Goal: Transaction & Acquisition: Download file/media

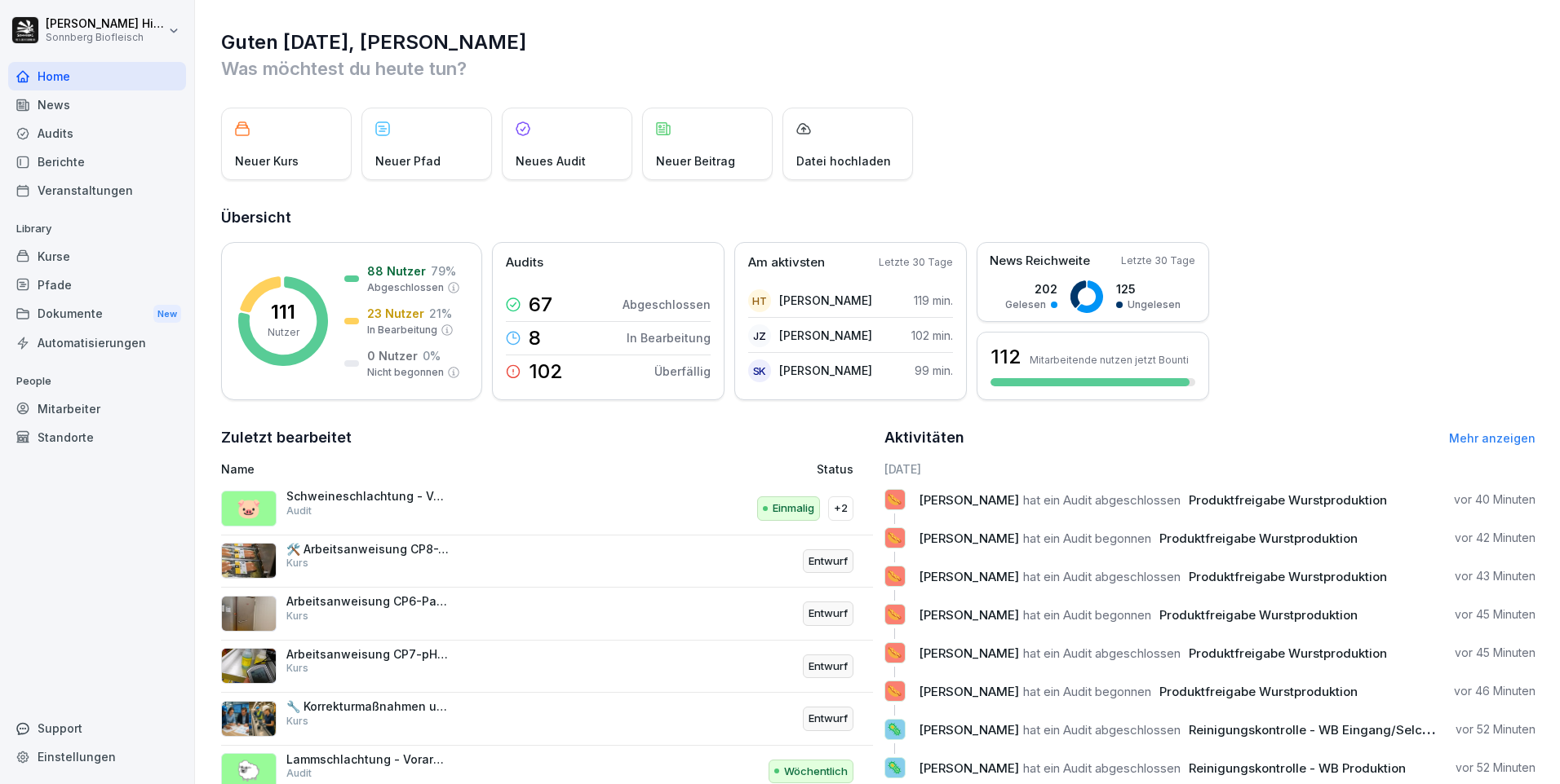
scroll to position [56, 0]
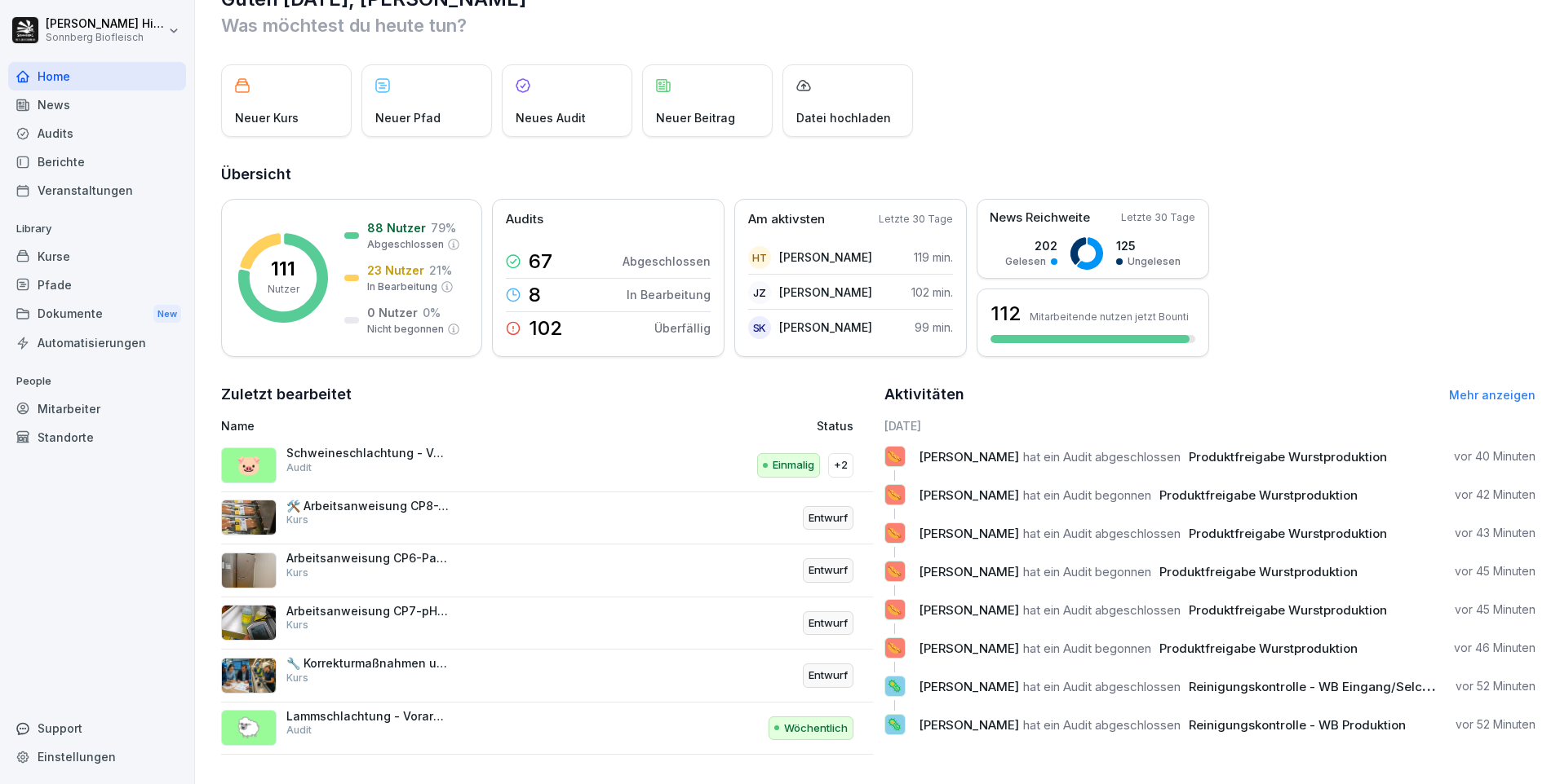
click at [66, 134] on div "Audits" at bounding box center [97, 133] width 178 height 28
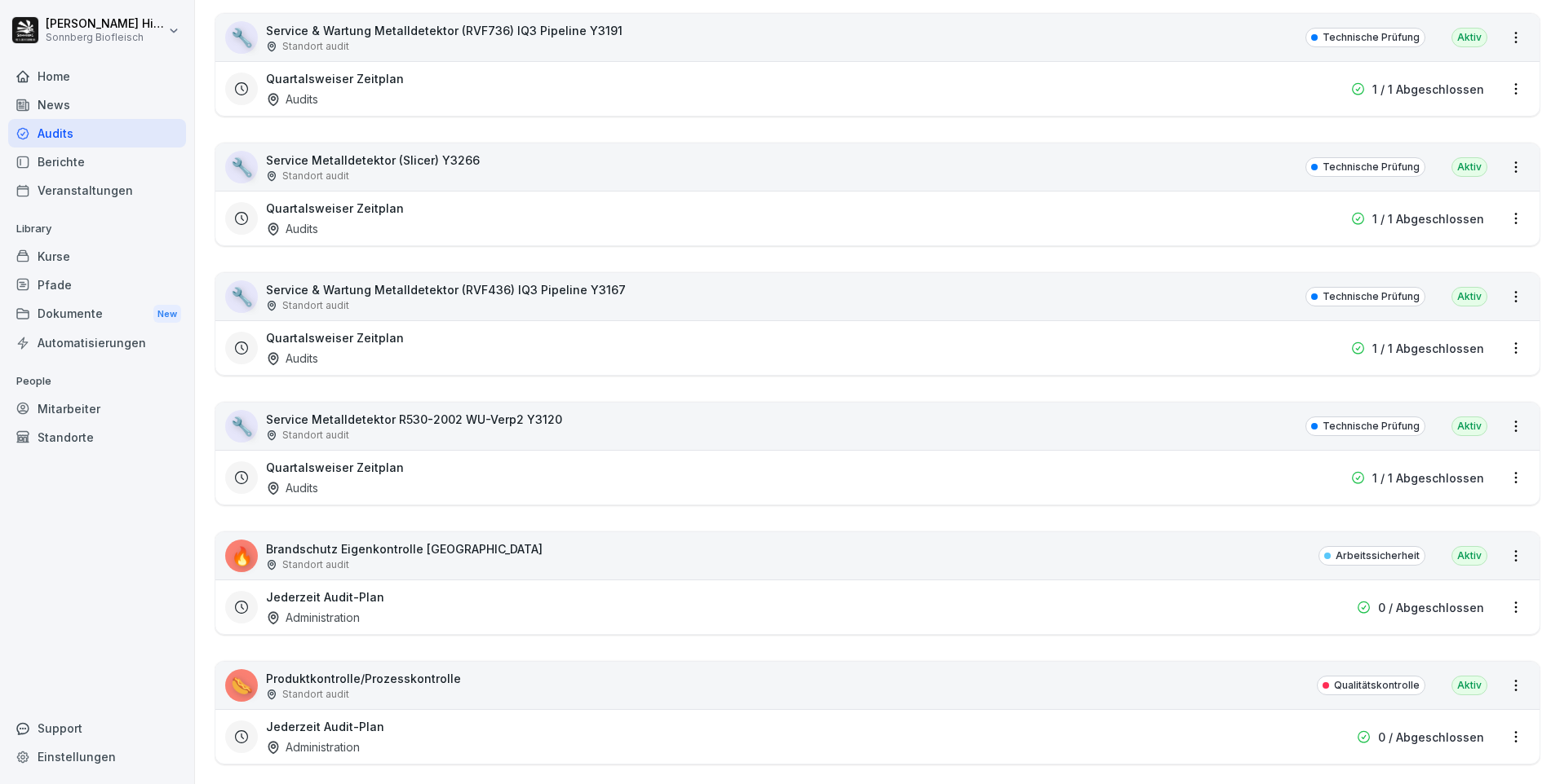
scroll to position [9882, 0]
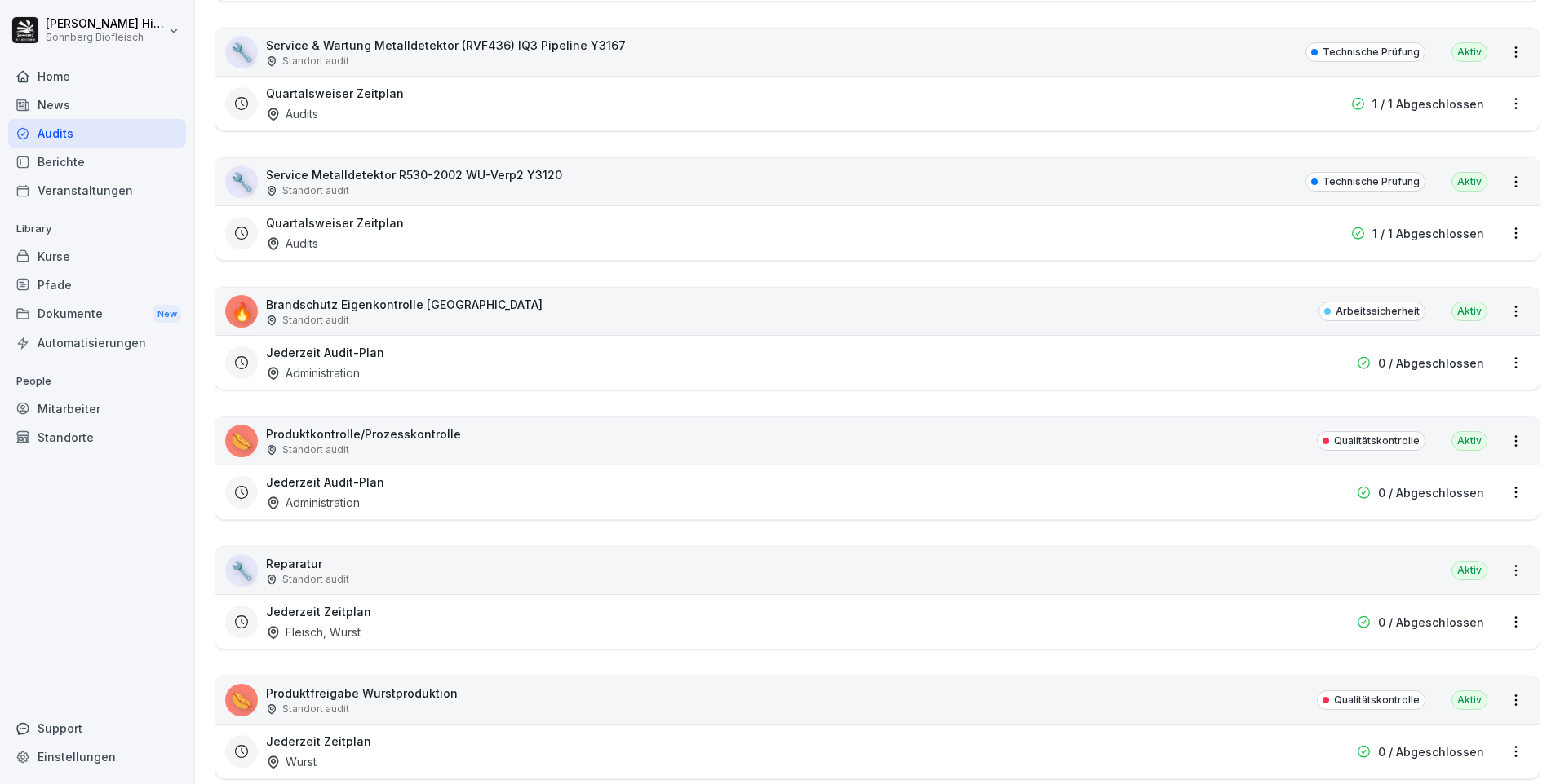
click at [349, 698] on p "Produktfreigabe Wurstproduktion" at bounding box center [361, 693] width 191 height 17
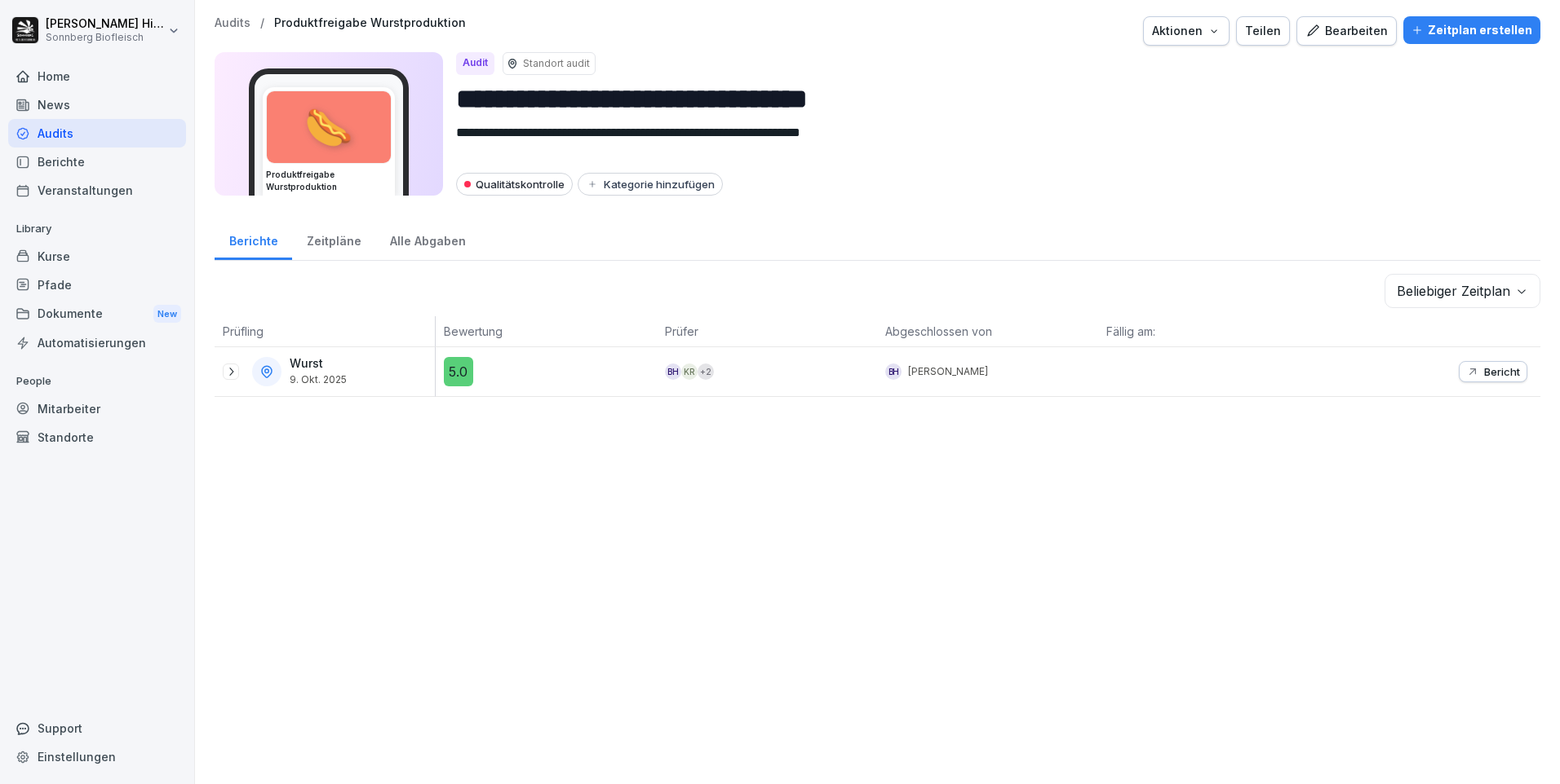
click at [229, 380] on div "Wurst [DATE]" at bounding box center [328, 371] width 212 height 29
click at [234, 375] on icon at bounding box center [230, 371] width 13 height 13
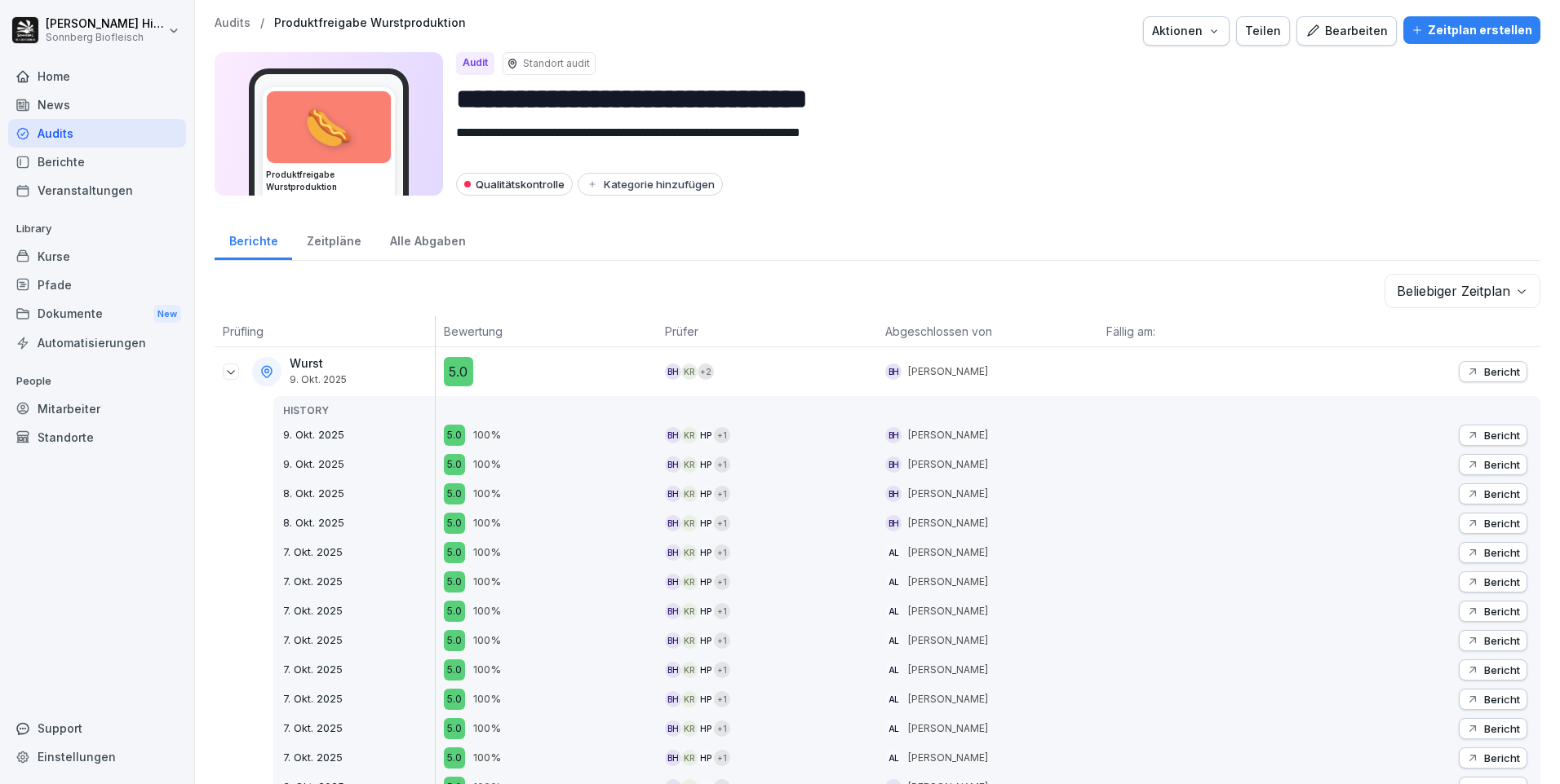
click at [1499, 379] on button "Bericht" at bounding box center [1493, 372] width 69 height 21
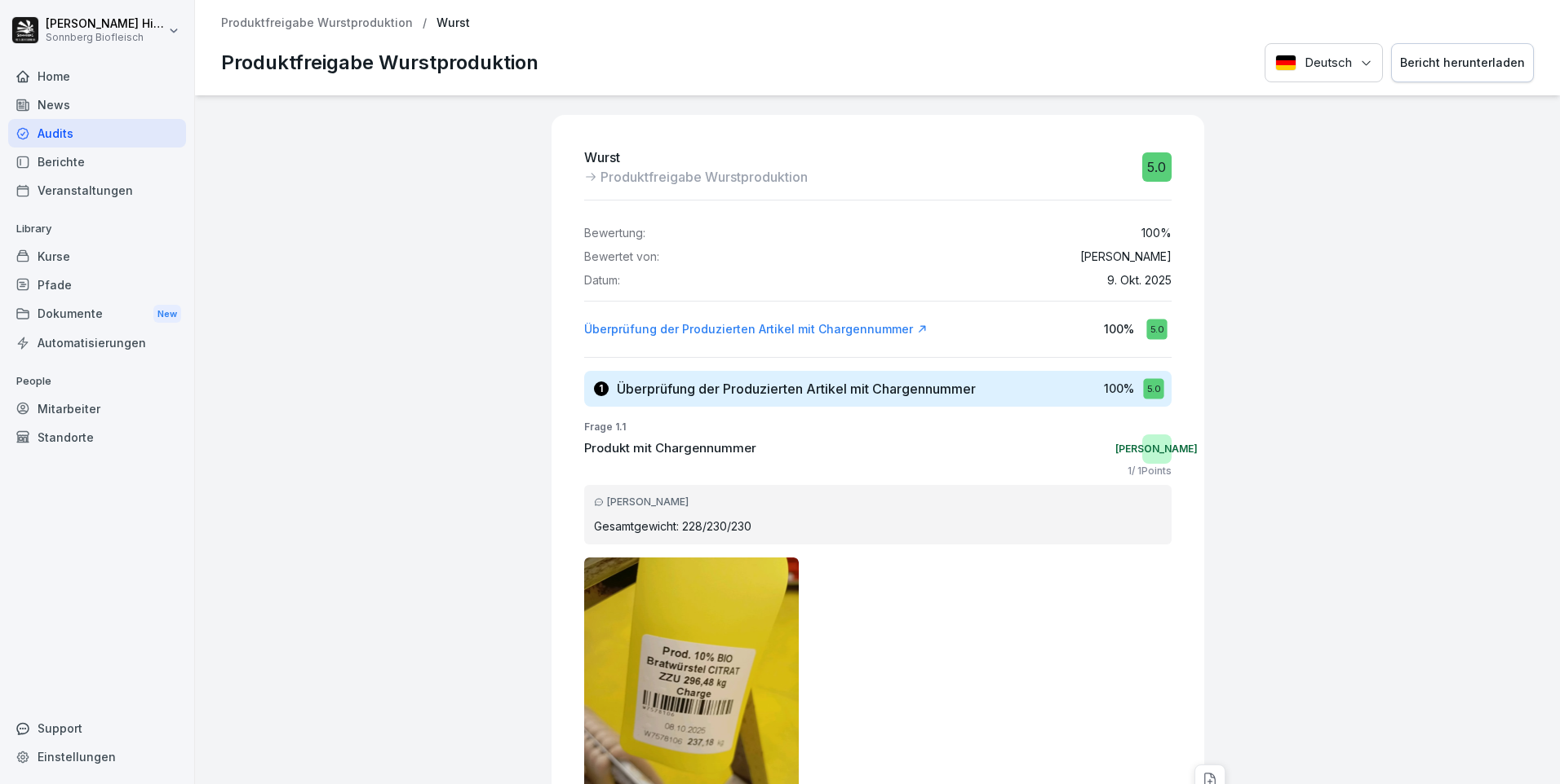
click at [1464, 63] on div "Bericht herunterladen" at bounding box center [1462, 63] width 124 height 18
click at [1316, 265] on div at bounding box center [1383, 644] width 341 height 1098
click at [1439, 63] on div "Bericht herunterladen" at bounding box center [1462, 63] width 124 height 18
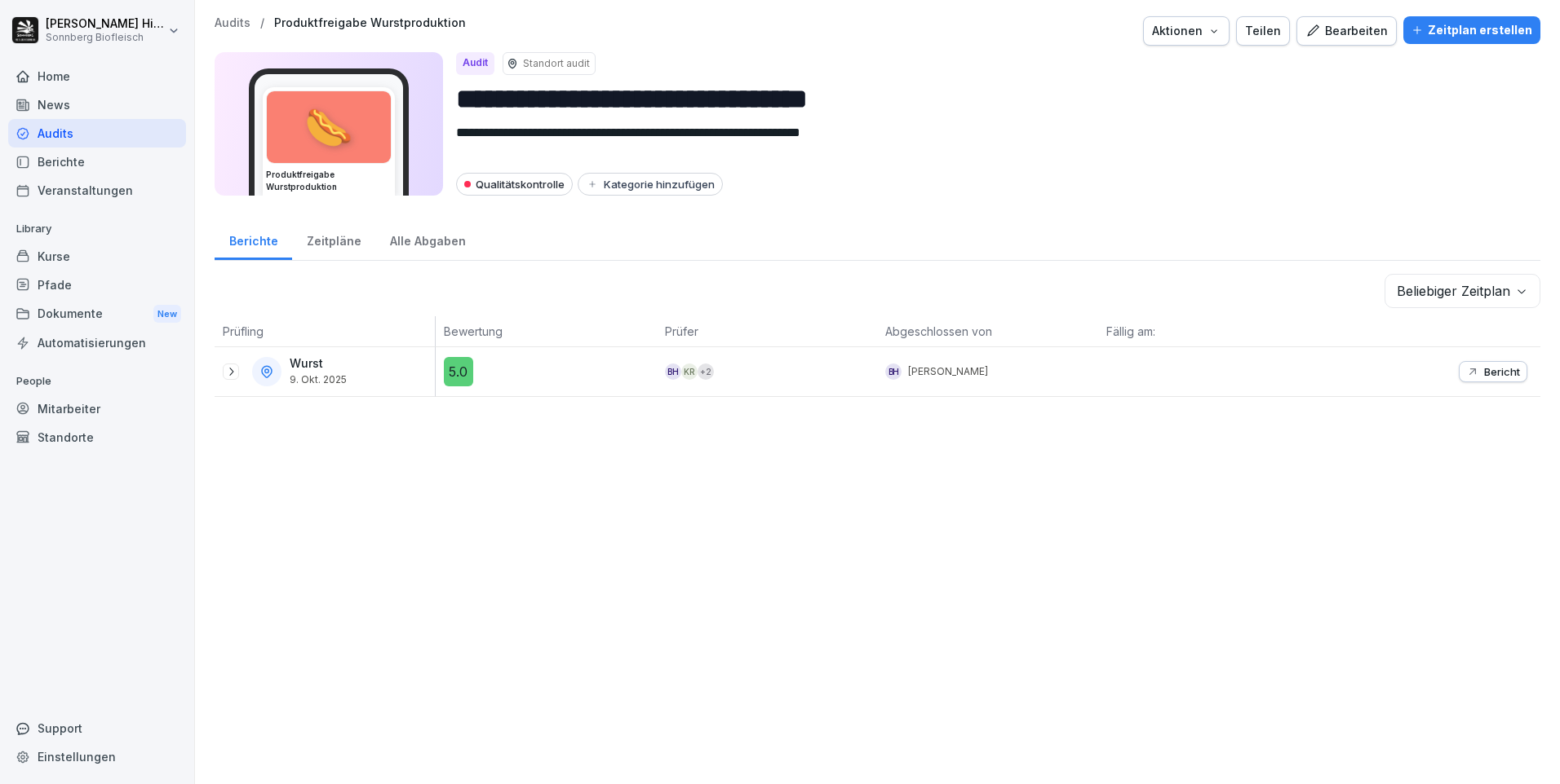
click at [230, 374] on icon at bounding box center [230, 371] width 13 height 13
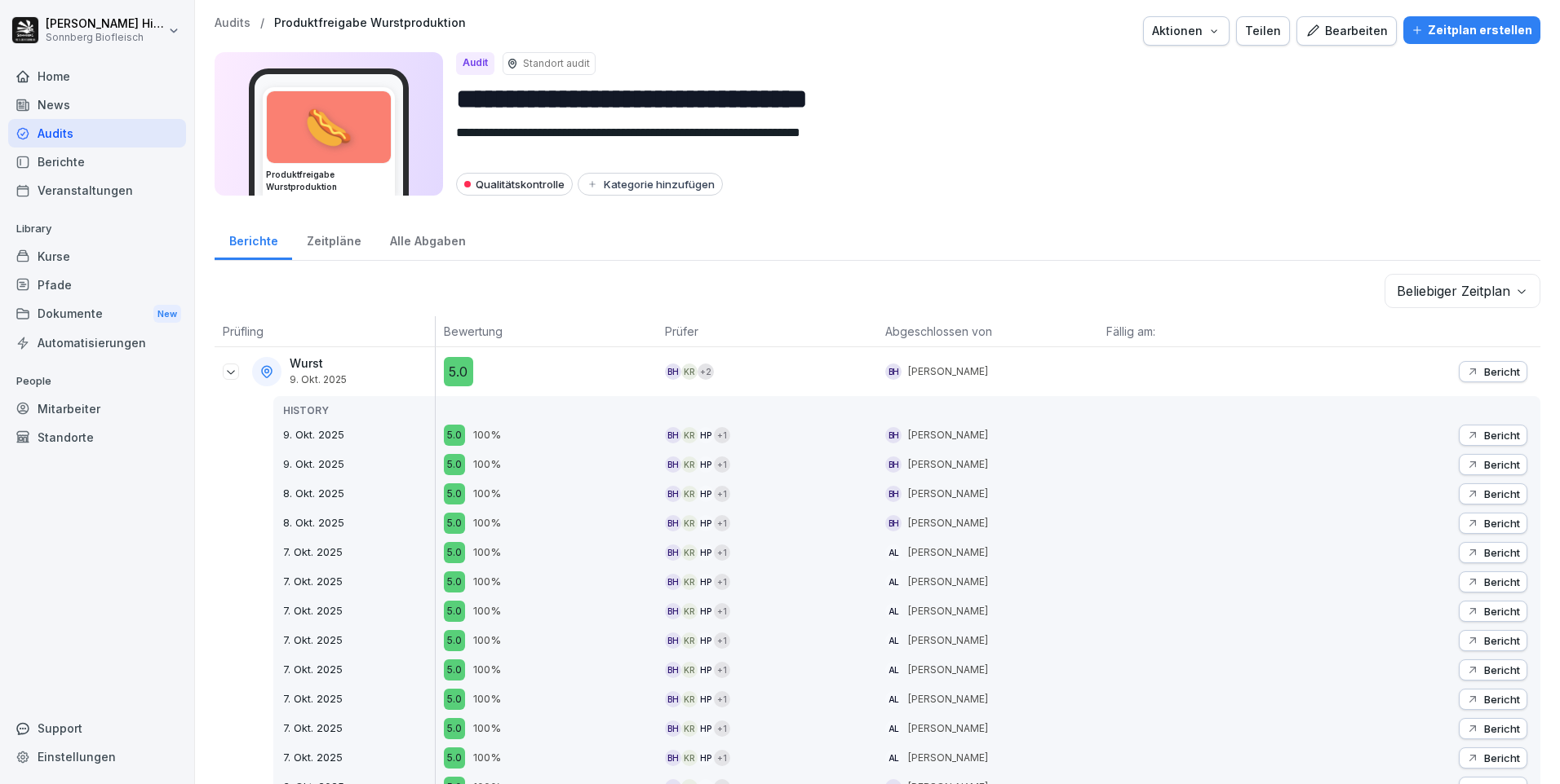
click at [1499, 437] on p "Bericht" at bounding box center [1502, 435] width 36 height 13
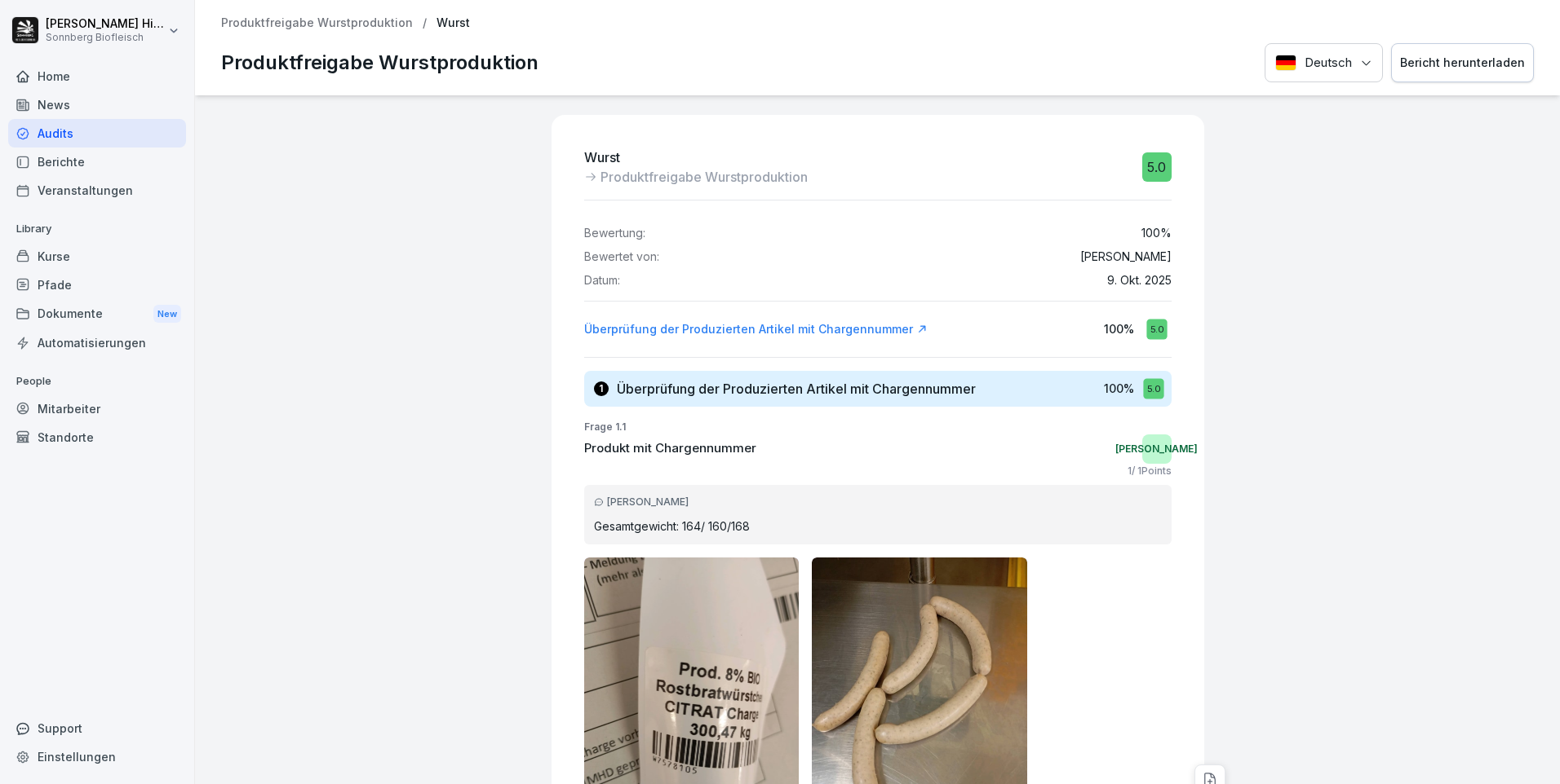
click at [1474, 62] on div "Bericht herunterladen" at bounding box center [1462, 63] width 124 height 18
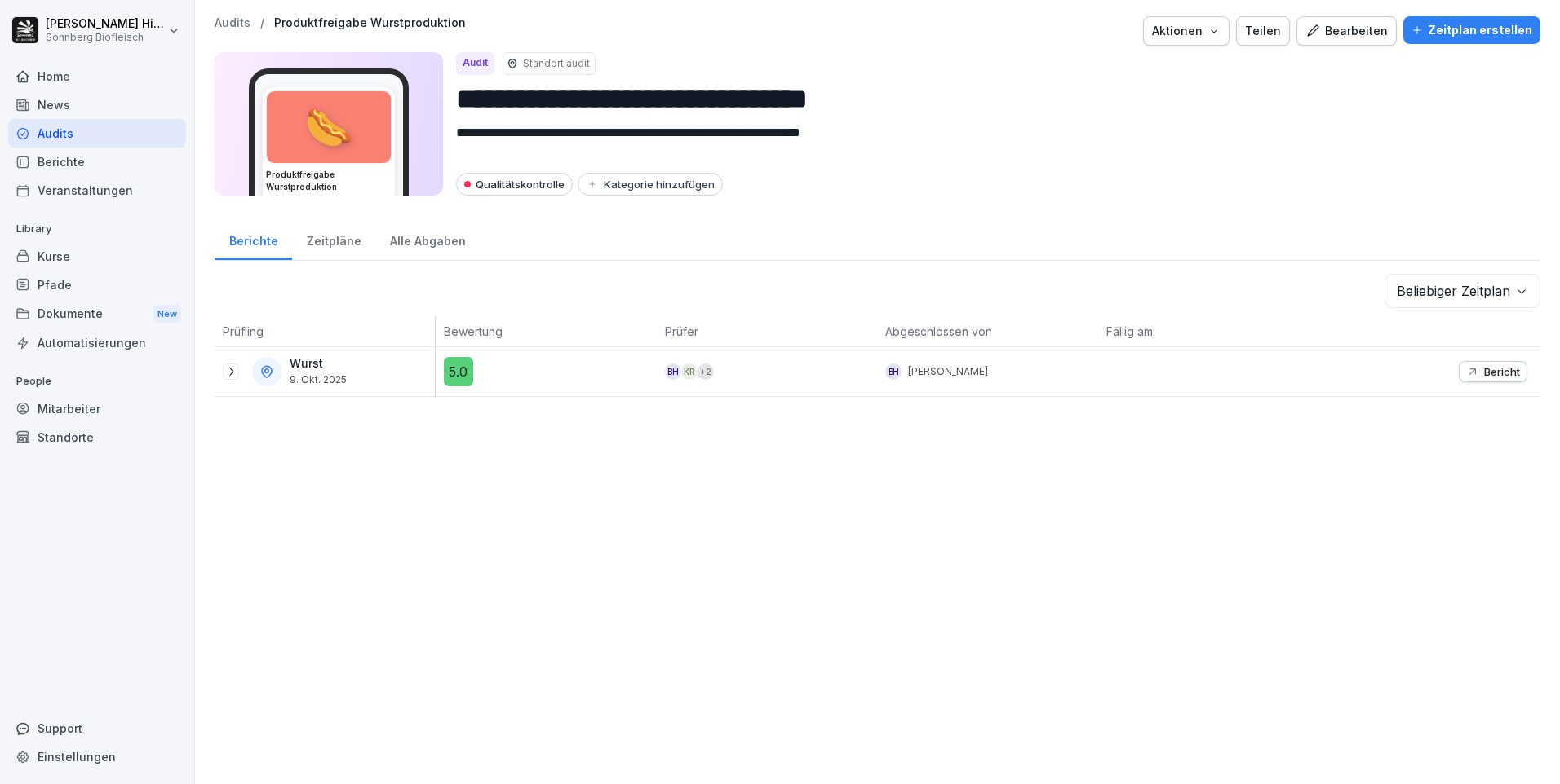
click at [233, 374] on icon at bounding box center [230, 371] width 13 height 13
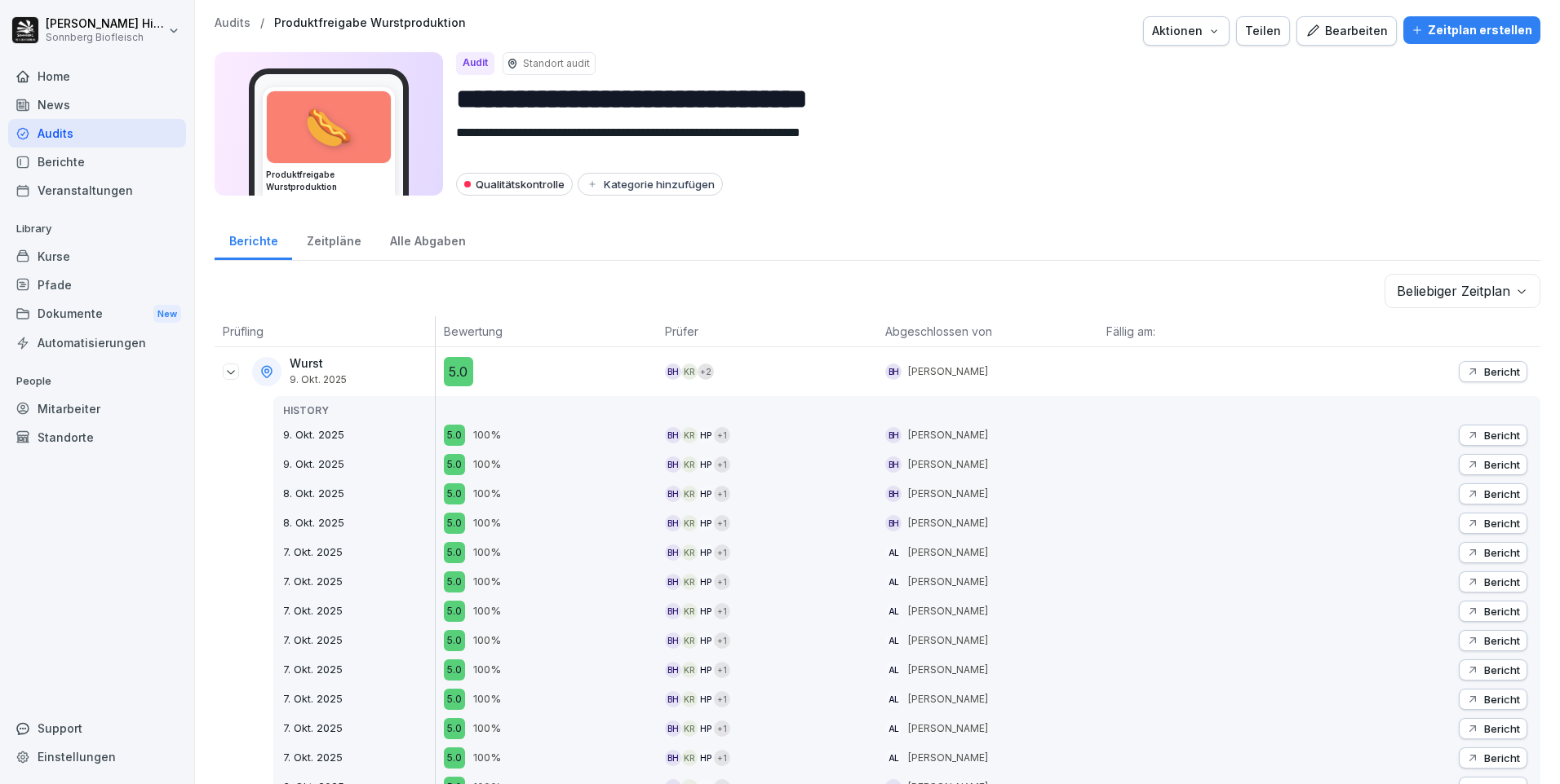
click at [1484, 462] on p "Bericht" at bounding box center [1502, 465] width 36 height 13
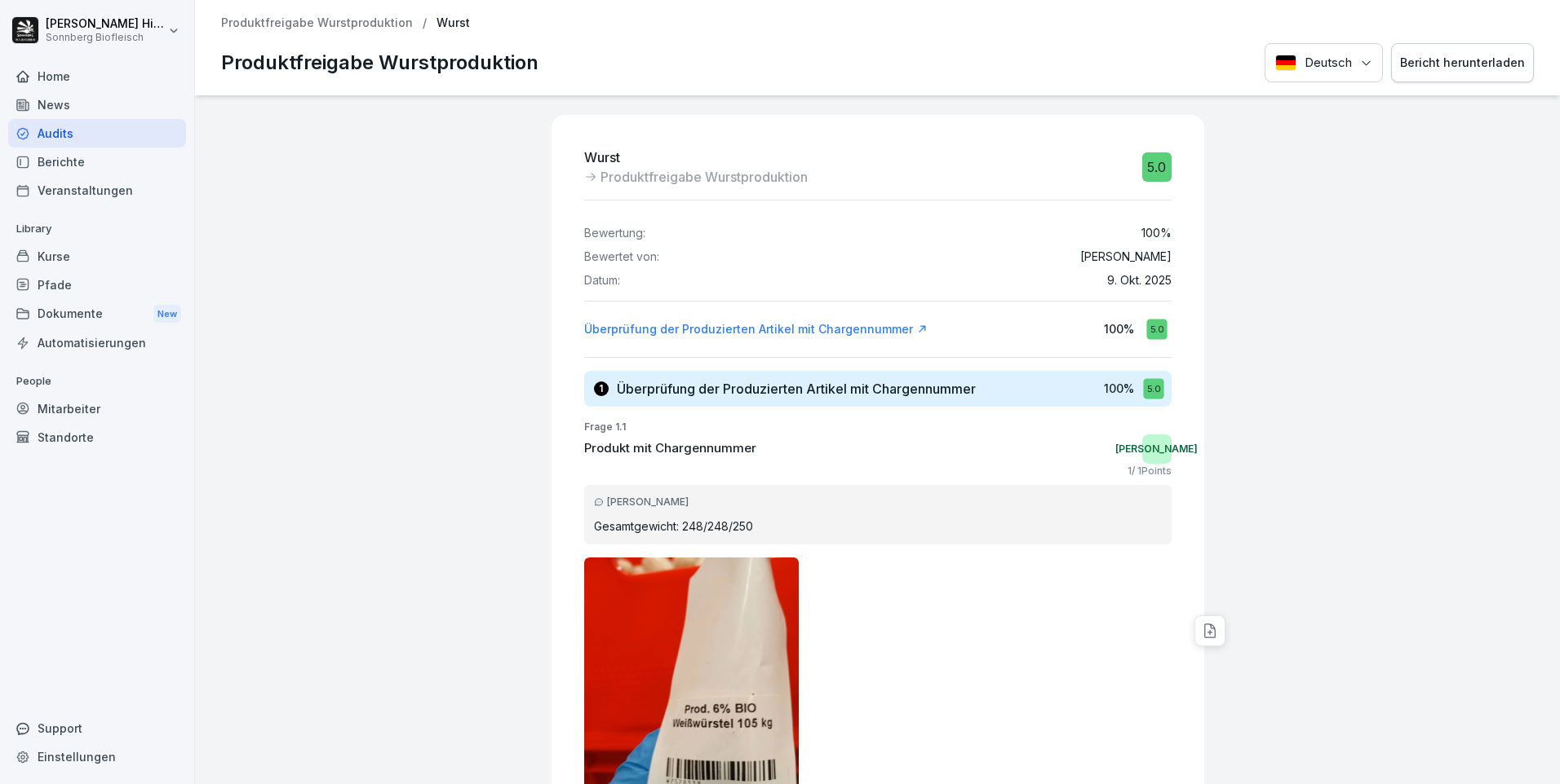
click at [1444, 72] on button "Bericht herunterladen" at bounding box center [1462, 63] width 143 height 40
